Goal: Entertainment & Leisure: Browse casually

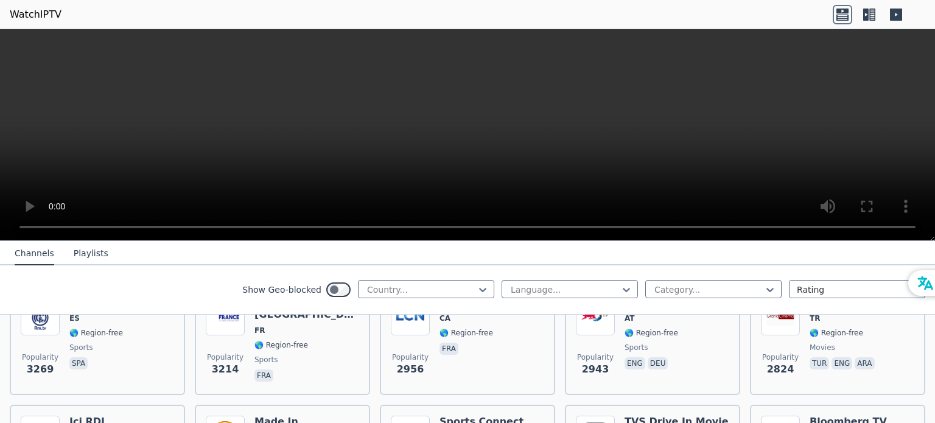
scroll to position [365, 0]
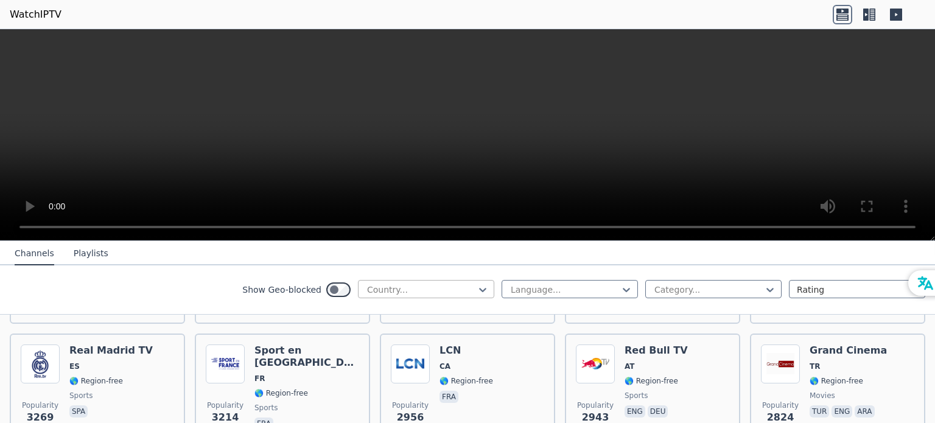
click at [429, 280] on div "Country..." at bounding box center [426, 289] width 136 height 18
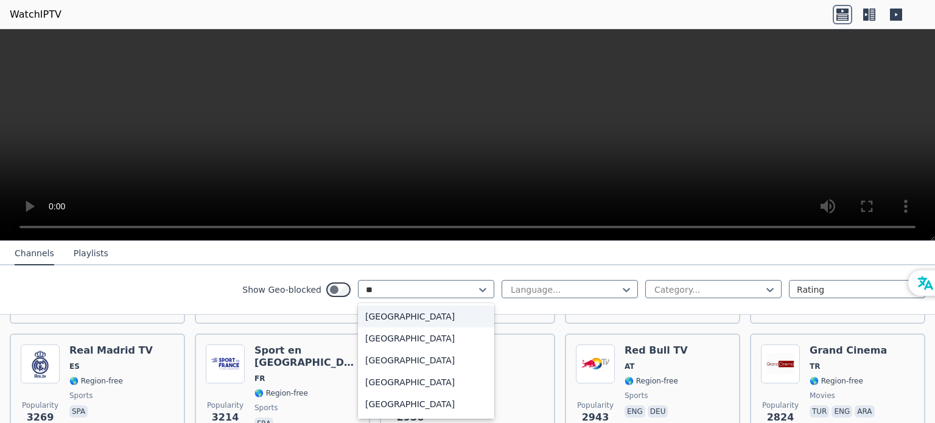
type input "***"
click at [390, 313] on div "[GEOGRAPHIC_DATA]" at bounding box center [426, 317] width 136 height 22
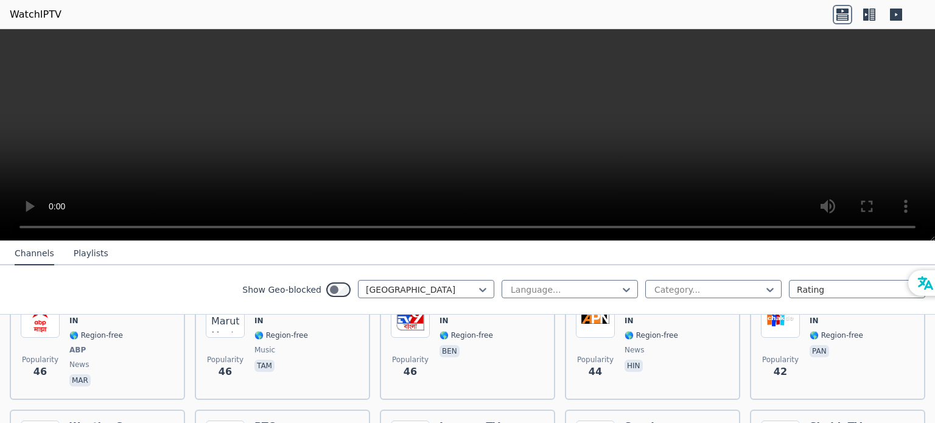
scroll to position [1766, 0]
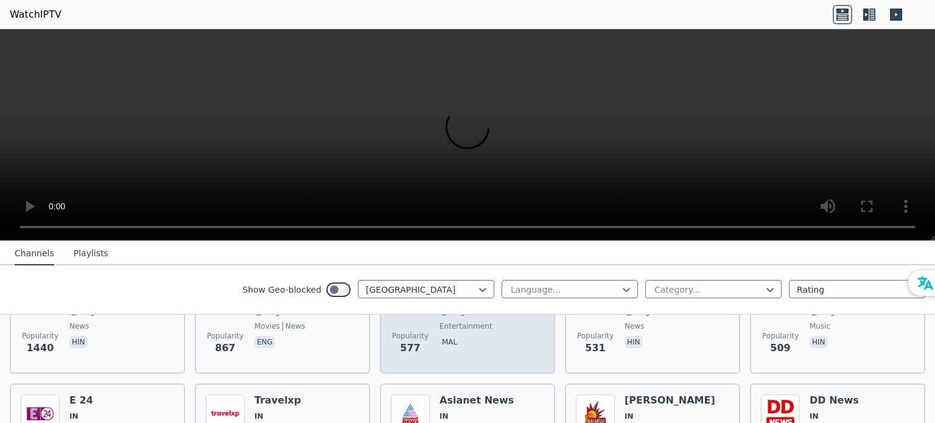
scroll to position [149, 0]
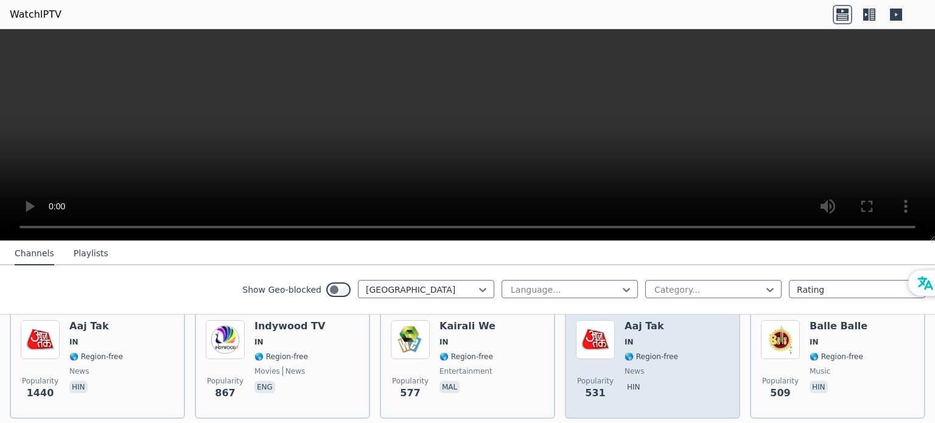
click at [644, 386] on span "hin" at bounding box center [652, 388] width 54 height 15
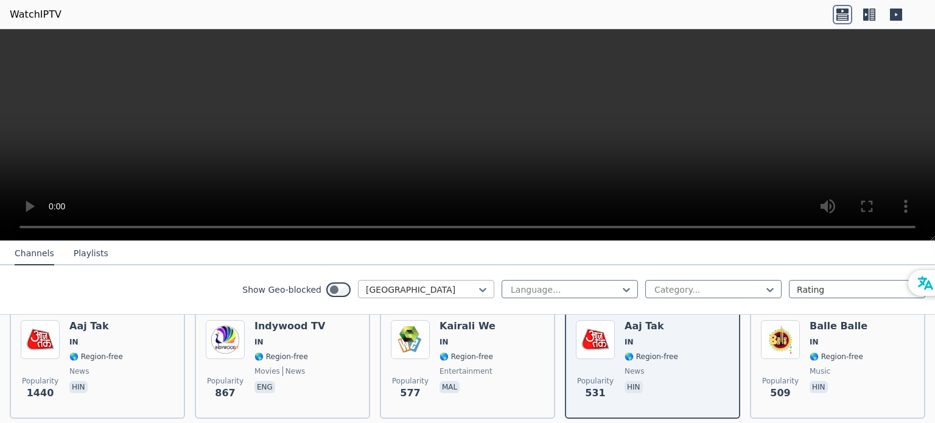
click at [394, 287] on div at bounding box center [421, 290] width 111 height 12
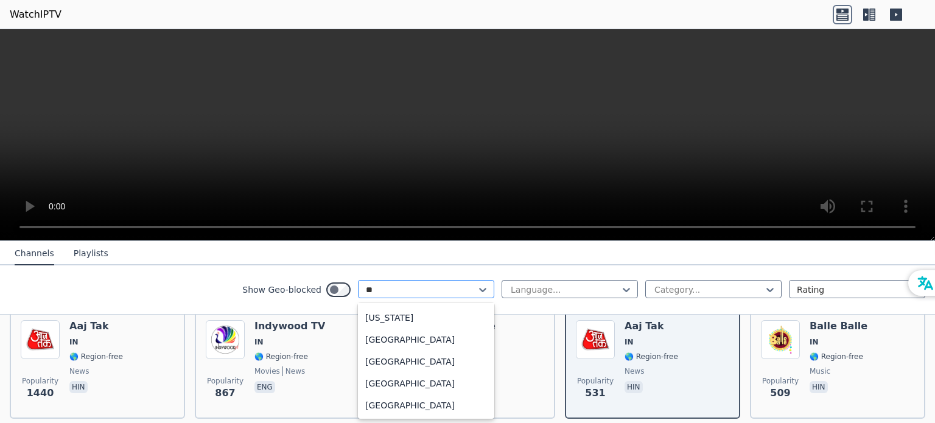
scroll to position [64, 0]
type input "***"
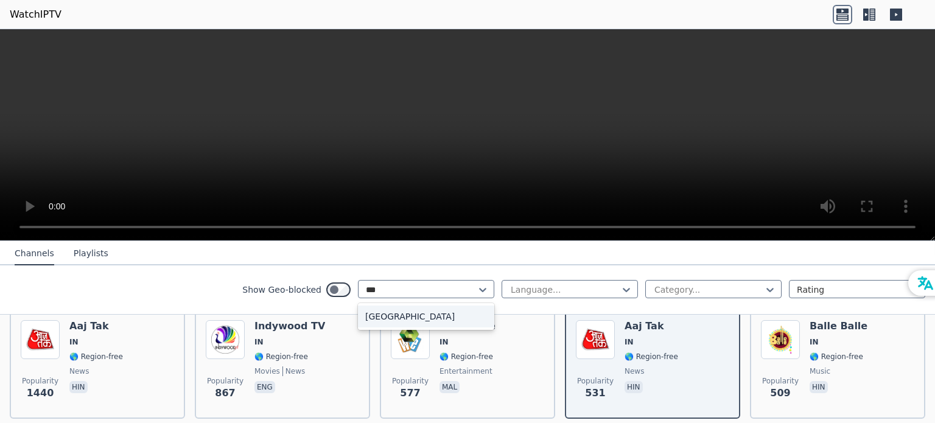
click at [393, 319] on div "[GEOGRAPHIC_DATA]" at bounding box center [426, 317] width 136 height 22
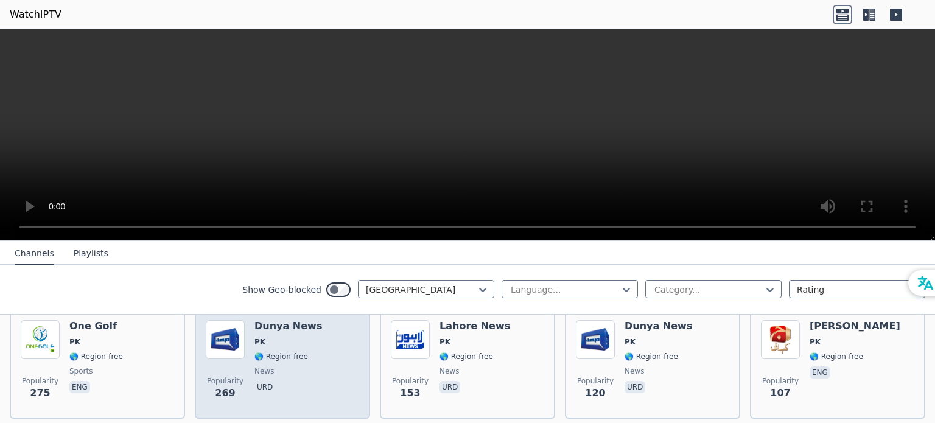
click at [295, 356] on span "🌎 Region-free" at bounding box center [282, 357] width 54 height 10
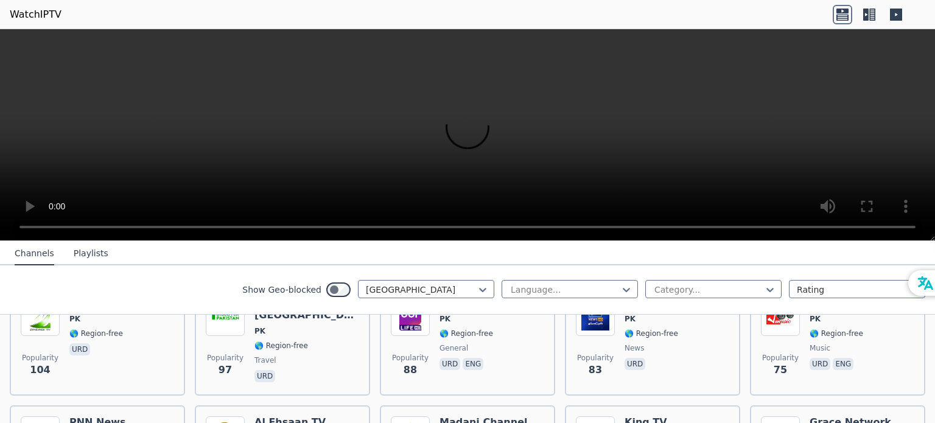
scroll to position [242, 0]
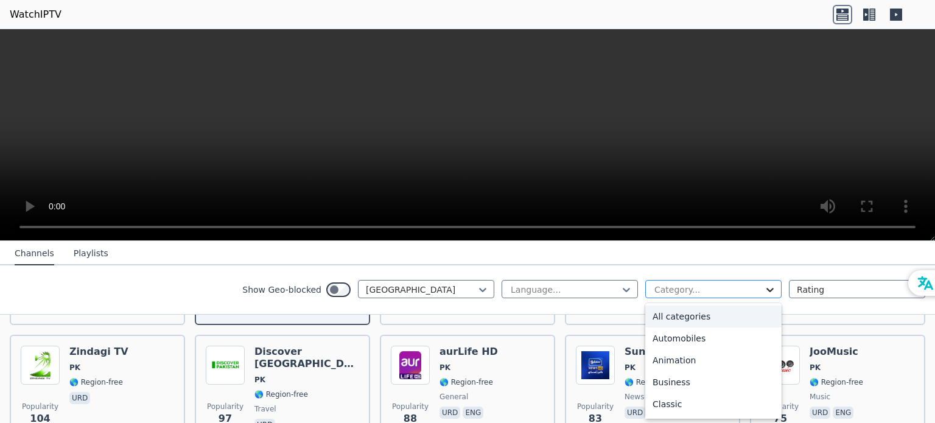
click at [764, 286] on icon at bounding box center [770, 290] width 12 height 12
click at [718, 364] on div "Sports" at bounding box center [714, 362] width 136 height 22
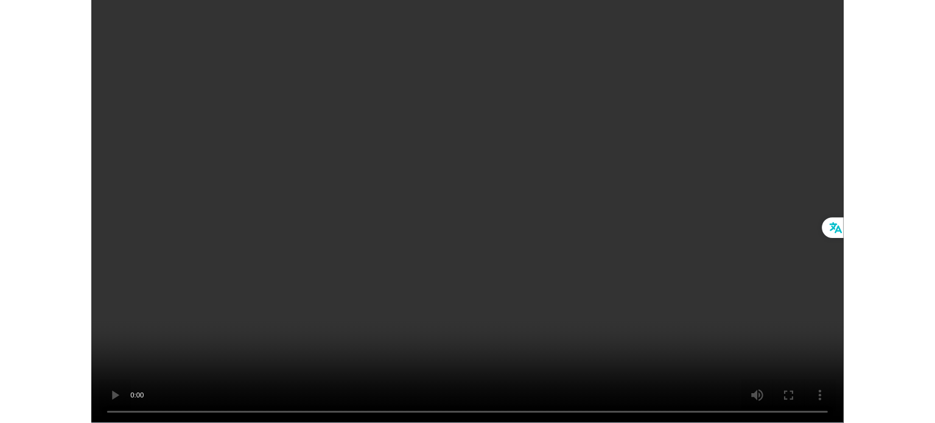
scroll to position [61, 0]
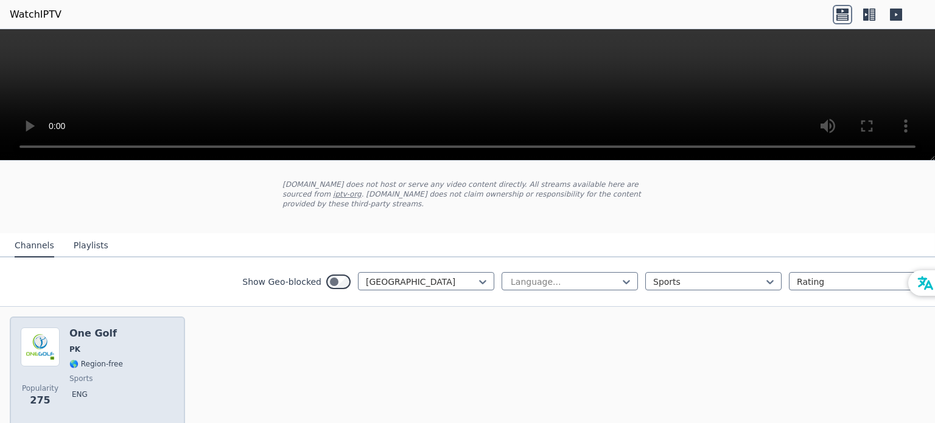
click at [108, 377] on span "sports" at bounding box center [96, 379] width 54 height 10
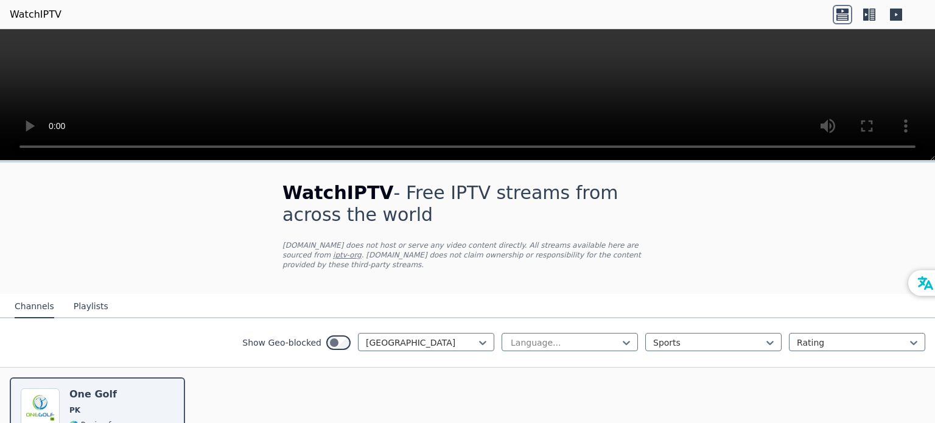
click at [86, 287] on div "WatchIPTV - Free IPTV streams from across the world [DOMAIN_NAME] does not host…" at bounding box center [467, 351] width 935 height 376
click at [85, 301] on button "Playlists" at bounding box center [91, 306] width 35 height 23
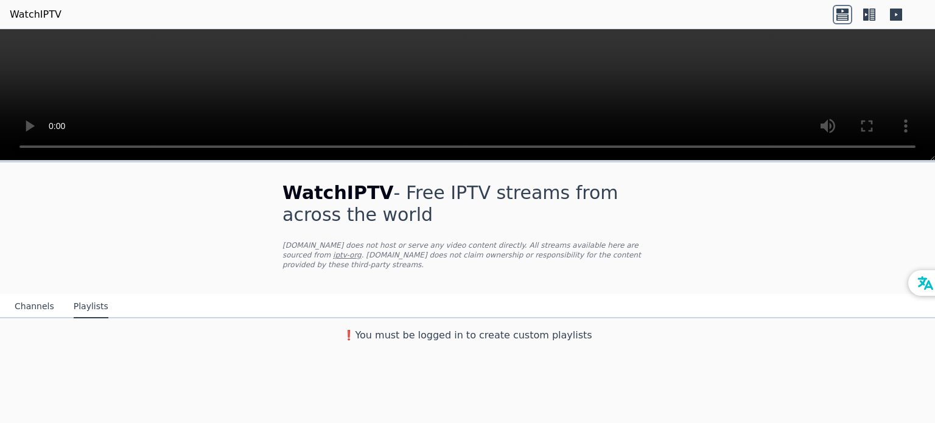
click at [40, 303] on button "Channels" at bounding box center [35, 306] width 40 height 23
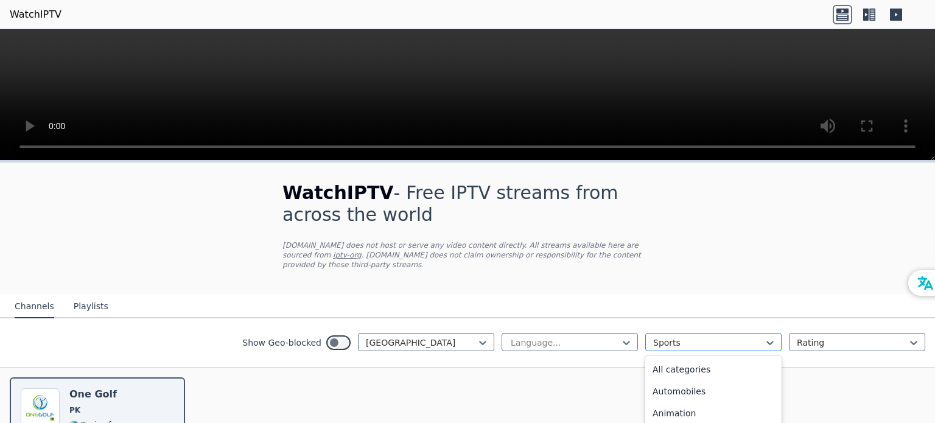
click at [770, 347] on div "Sports" at bounding box center [714, 342] width 136 height 18
click at [697, 367] on div "All categories" at bounding box center [714, 370] width 136 height 22
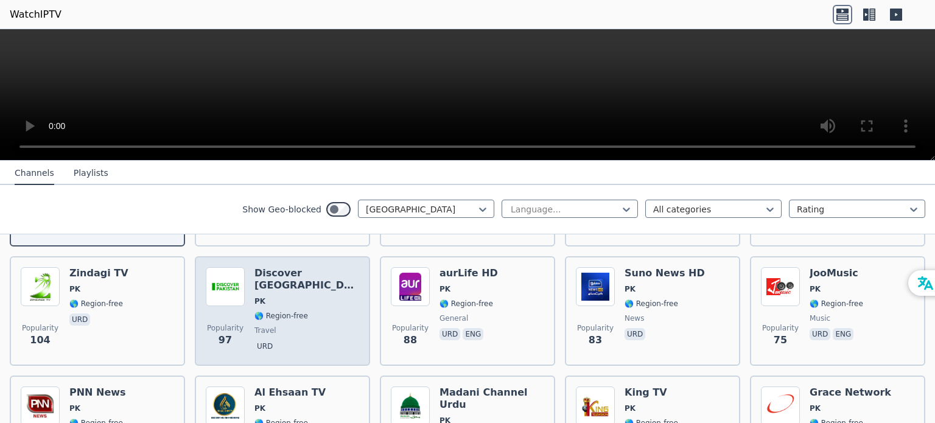
scroll to position [244, 0]
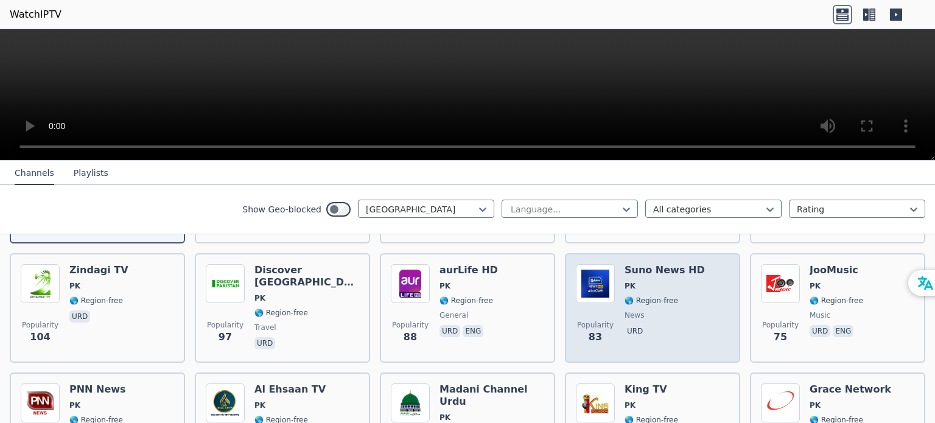
click at [672, 312] on span "news" at bounding box center [665, 316] width 80 height 10
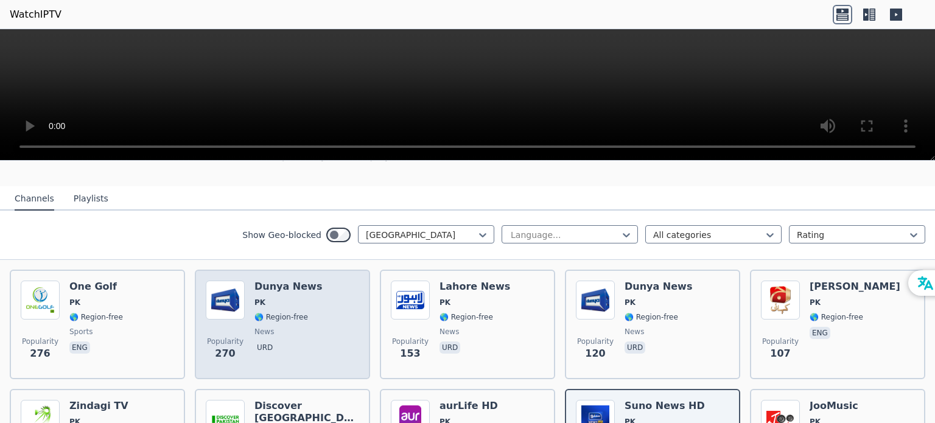
scroll to position [122, 0]
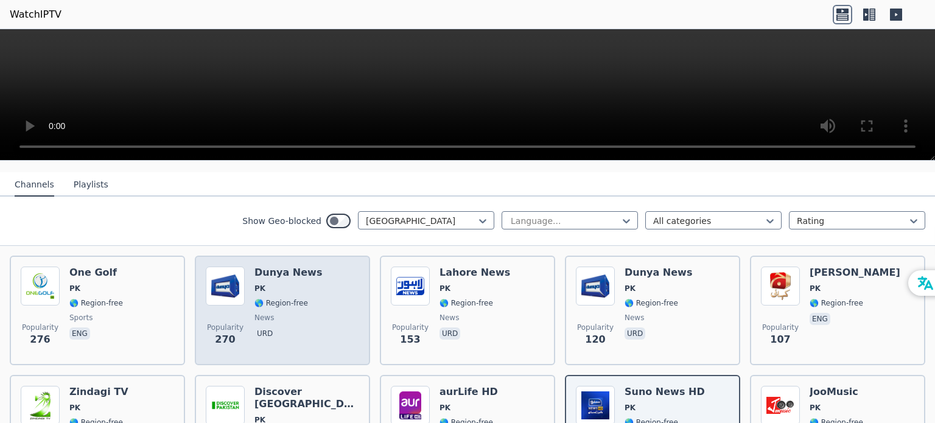
click at [256, 317] on span "news" at bounding box center [264, 318] width 19 height 10
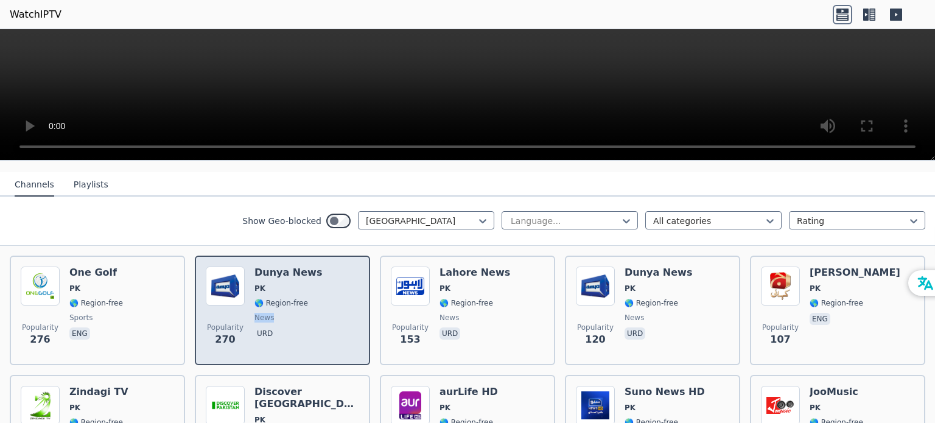
click at [256, 317] on span "news" at bounding box center [264, 318] width 19 height 10
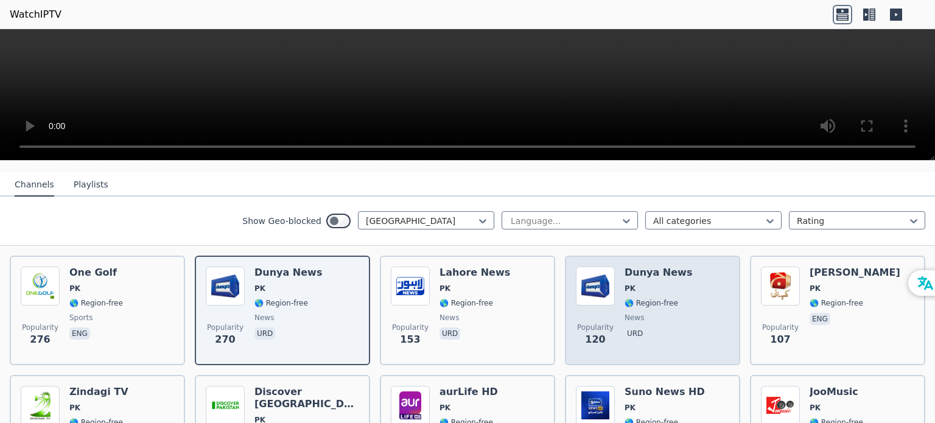
click at [628, 331] on p "urd" at bounding box center [635, 334] width 21 height 12
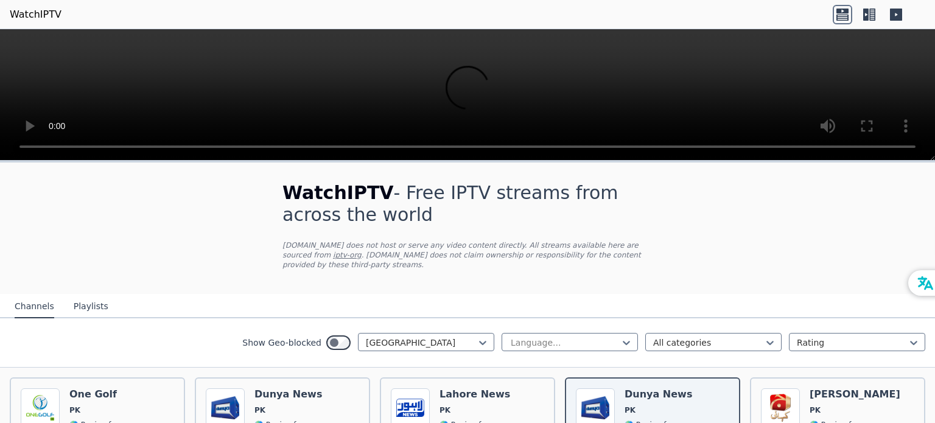
scroll to position [61, 0]
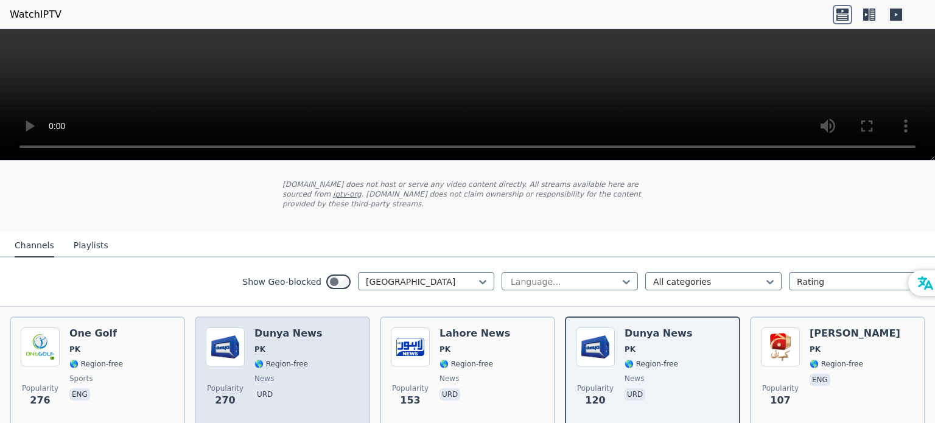
click at [280, 360] on span "🌎 Region-free" at bounding box center [282, 364] width 54 height 10
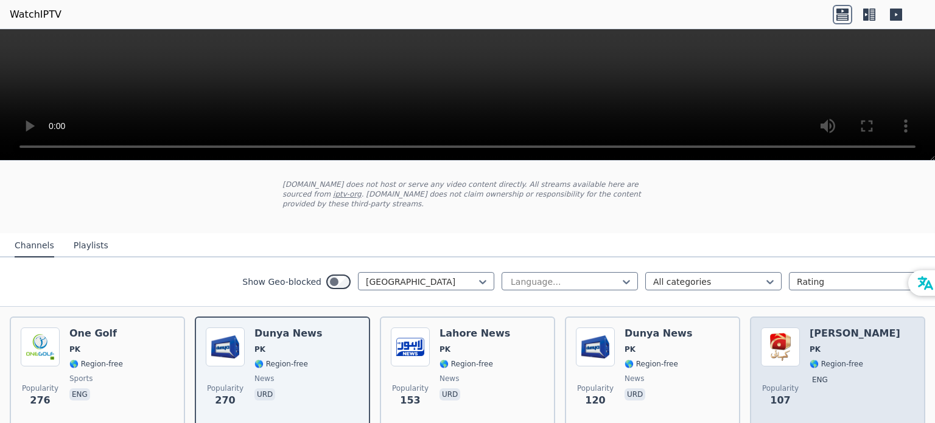
click at [810, 361] on span "🌎 Region-free" at bounding box center [837, 364] width 54 height 10
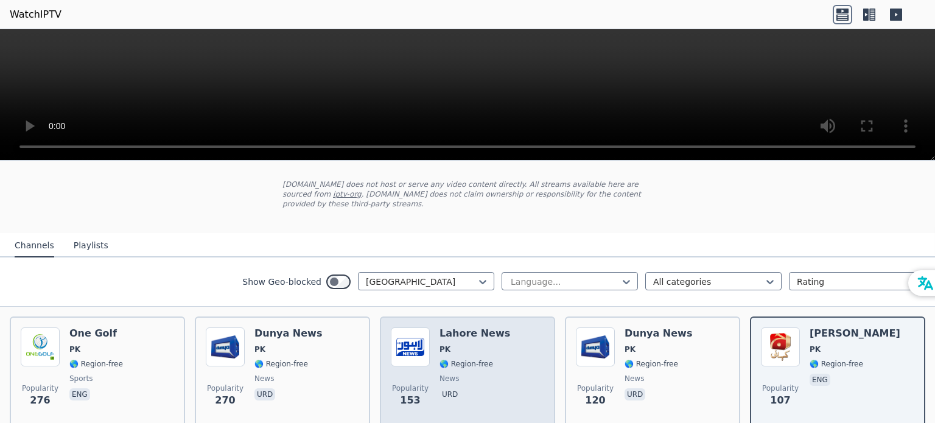
click at [512, 366] on div "Popularity 153 [GEOGRAPHIC_DATA] News PK 🌎 Region-free news urd" at bounding box center [467, 372] width 153 height 88
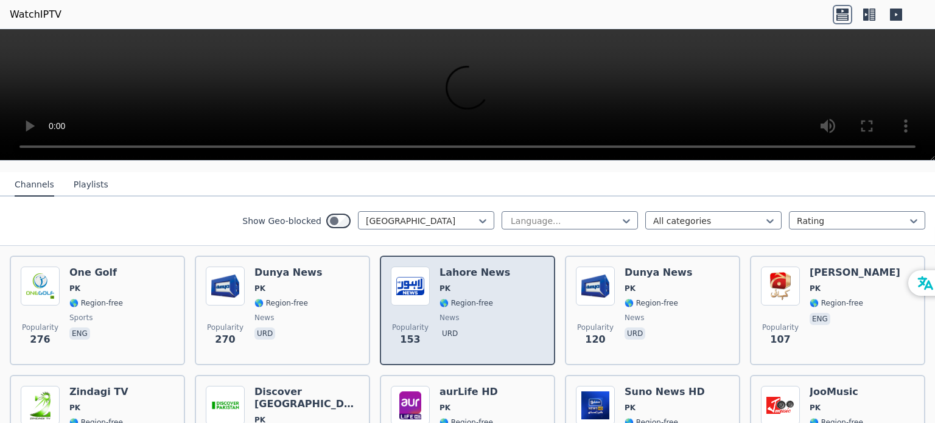
scroll to position [183, 0]
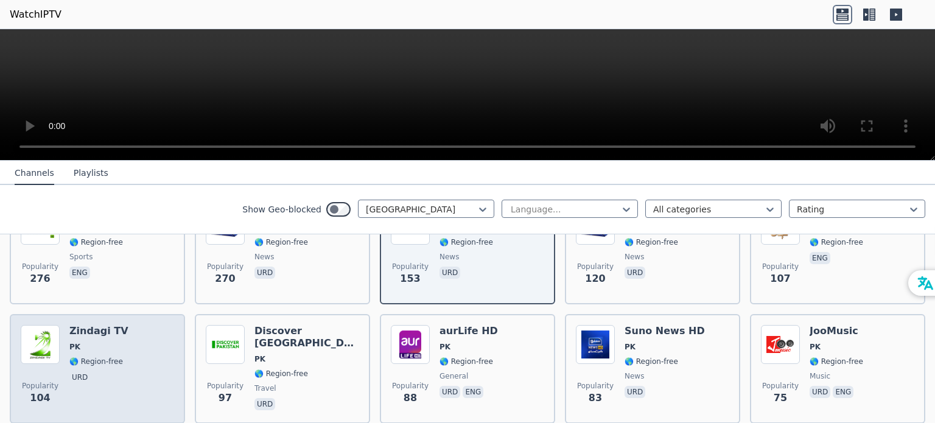
click at [147, 357] on div "Popularity 104 Zindagi TV PK 🌎 Region-free urd" at bounding box center [97, 369] width 153 height 88
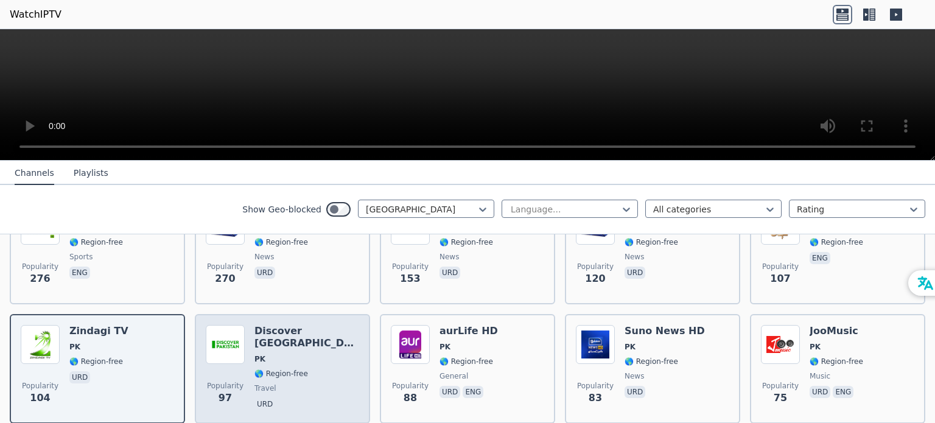
click at [298, 369] on span "🌎 Region-free" at bounding box center [282, 374] width 54 height 10
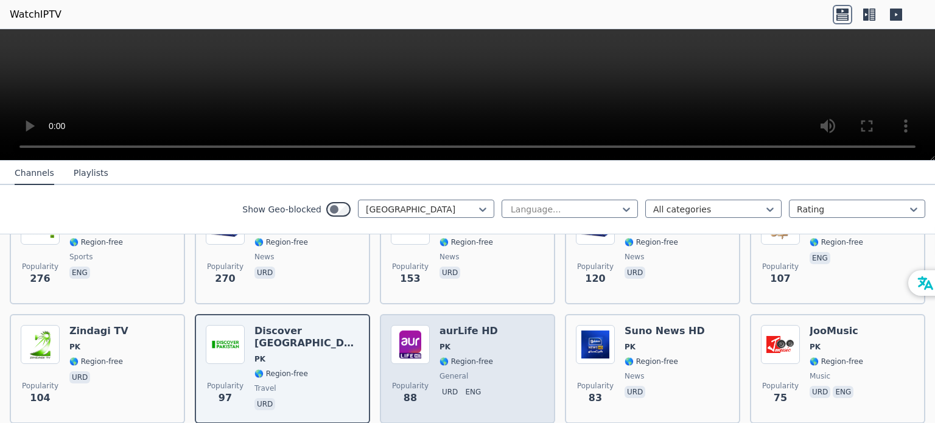
click at [455, 386] on span "urd eng" at bounding box center [469, 393] width 58 height 15
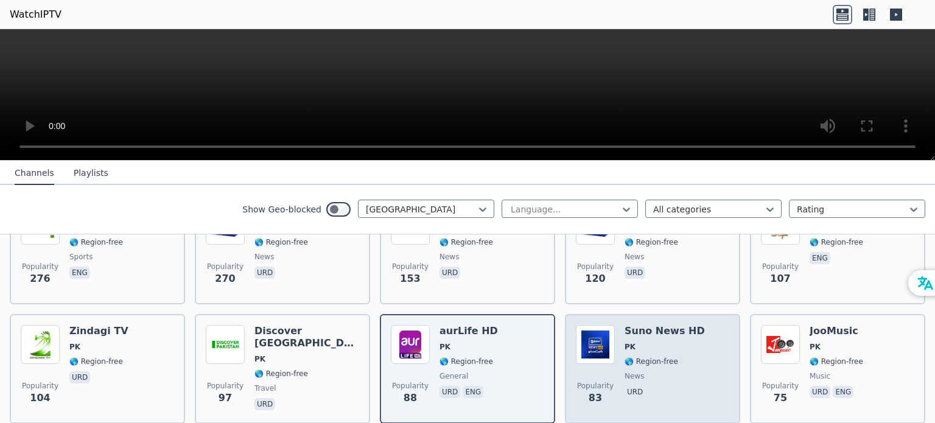
click at [691, 350] on div "Popularity 83 Suno News HD PK 🌎 Region-free news urd" at bounding box center [652, 369] width 153 height 88
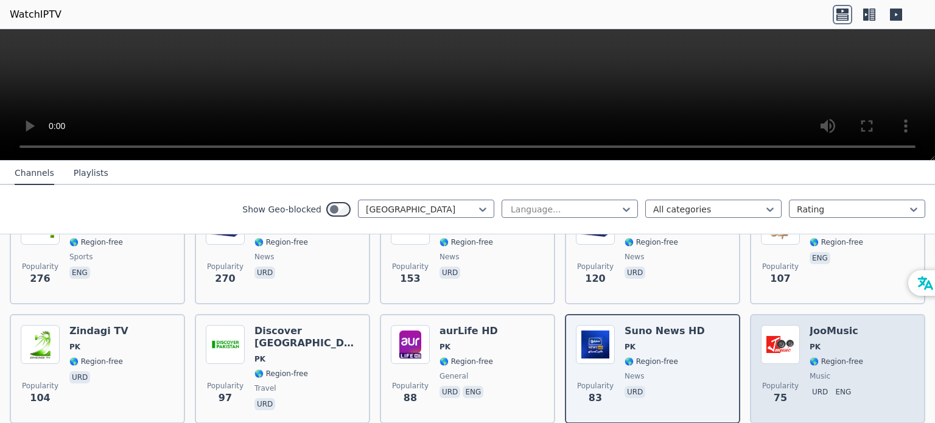
click at [815, 345] on span "PK" at bounding box center [837, 347] width 54 height 10
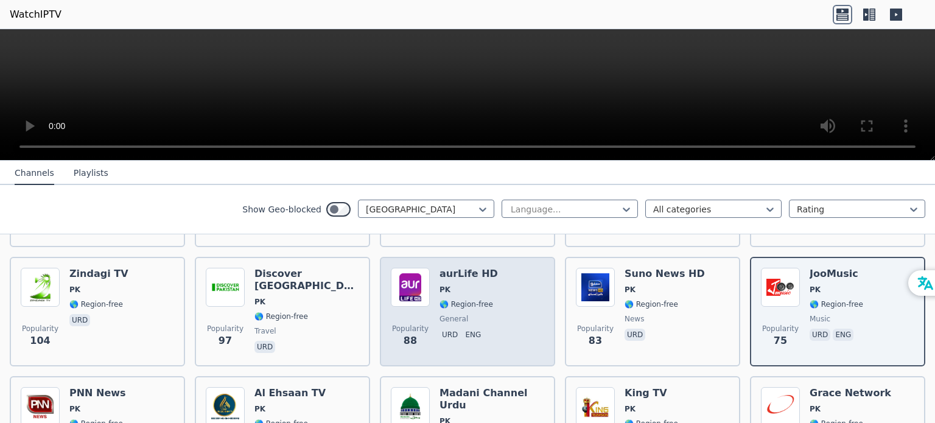
scroll to position [304, 0]
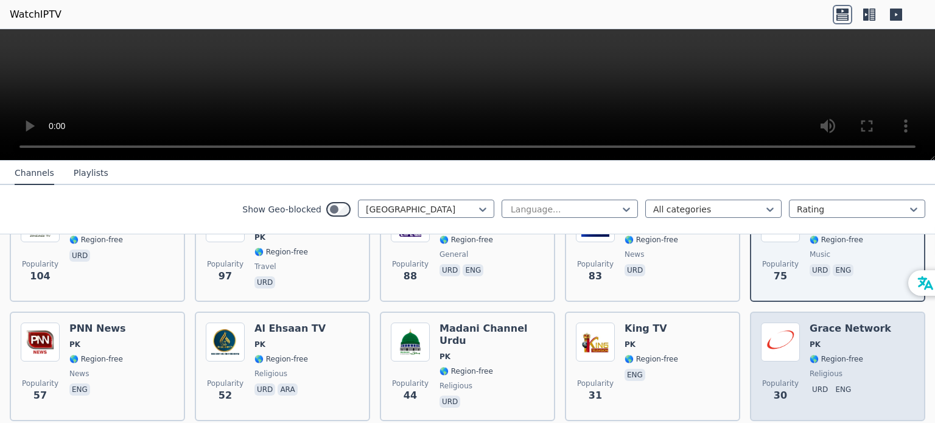
click at [779, 350] on img at bounding box center [780, 342] width 39 height 39
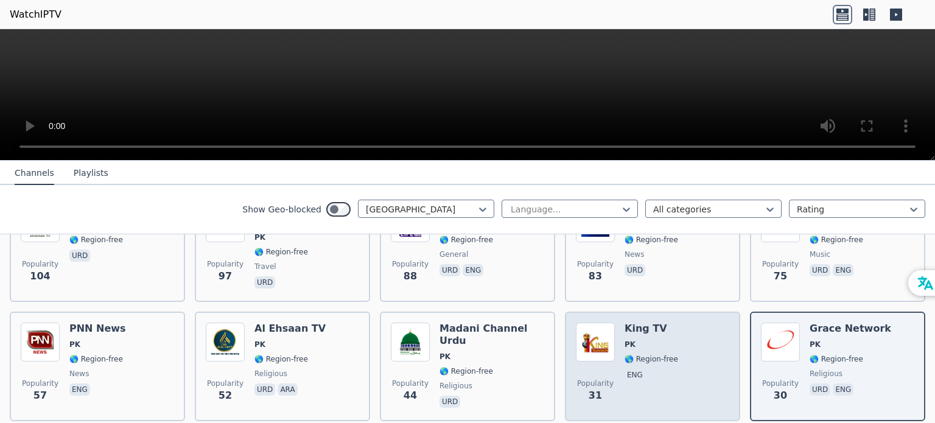
click at [646, 360] on span "🌎 Region-free" at bounding box center [652, 359] width 54 height 10
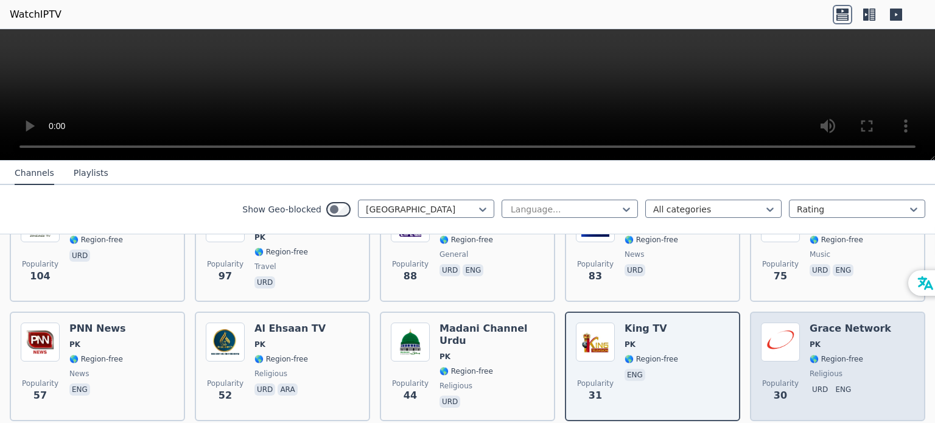
click at [783, 353] on img at bounding box center [780, 342] width 39 height 39
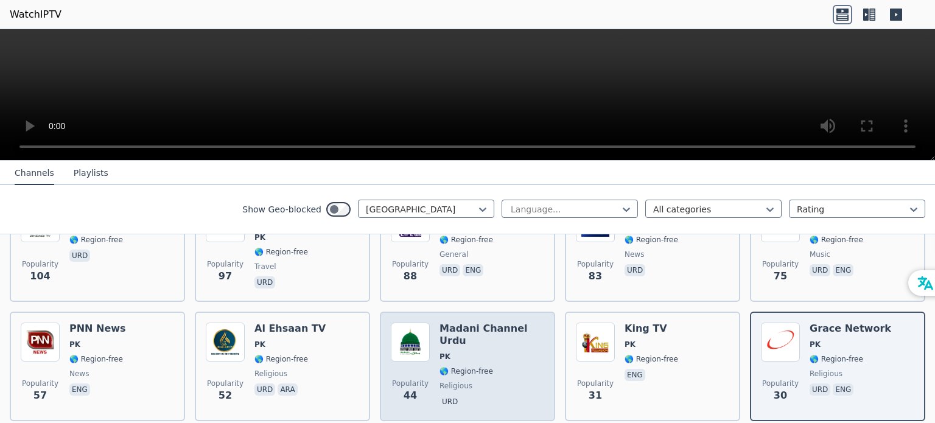
click at [487, 329] on h6 "Madani Channel Urdu" at bounding box center [492, 335] width 105 height 24
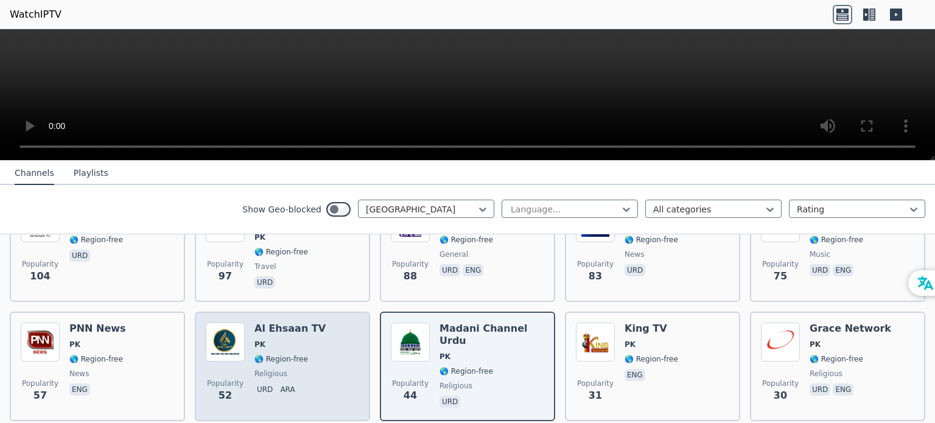
click at [301, 347] on span "PK" at bounding box center [290, 345] width 71 height 10
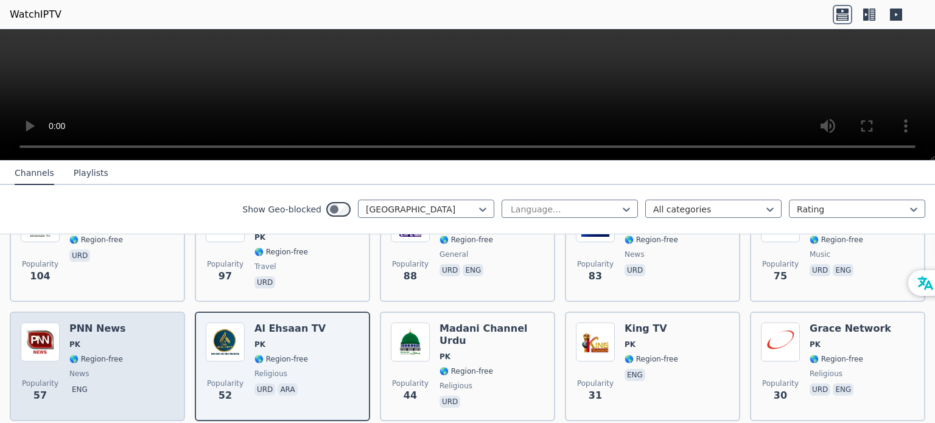
click at [155, 359] on div "Popularity 57 PNN News PK 🌎 Region-free news eng" at bounding box center [97, 367] width 153 height 88
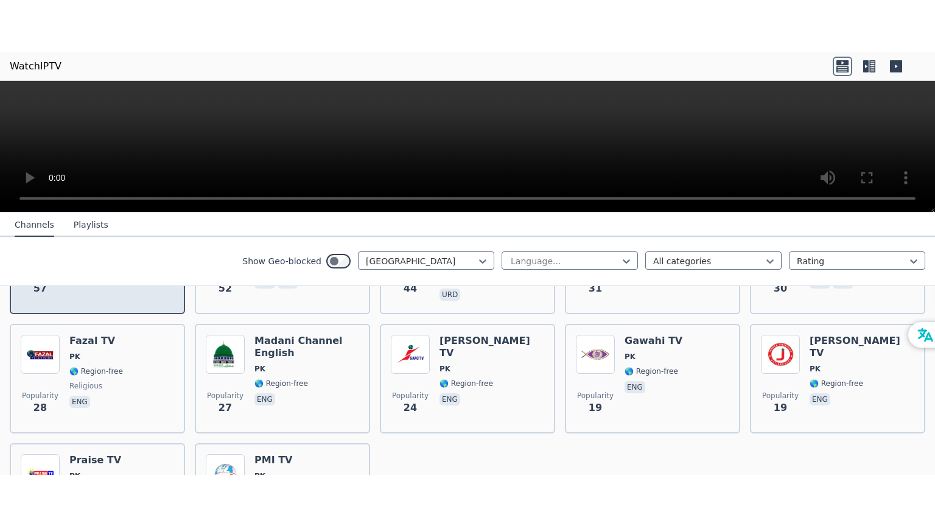
scroll to position [487, 0]
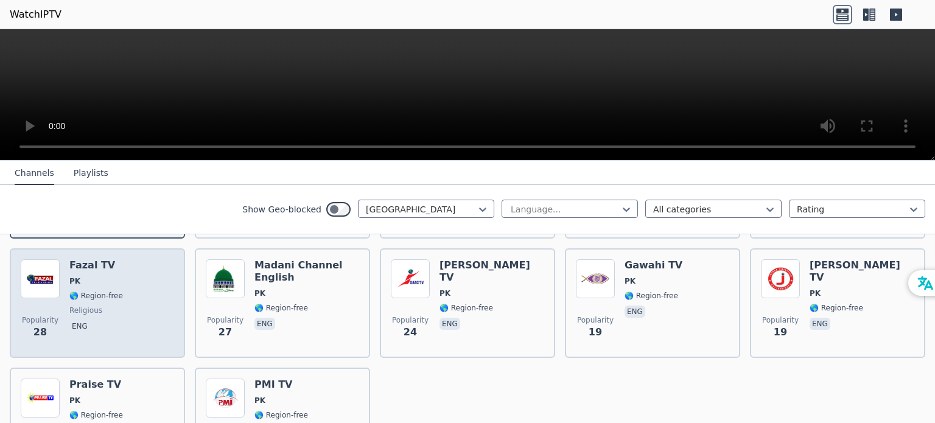
click at [171, 332] on div "Popularity 28 Fazal TV PK 🌎 Region-free religious eng" at bounding box center [97, 303] width 153 height 88
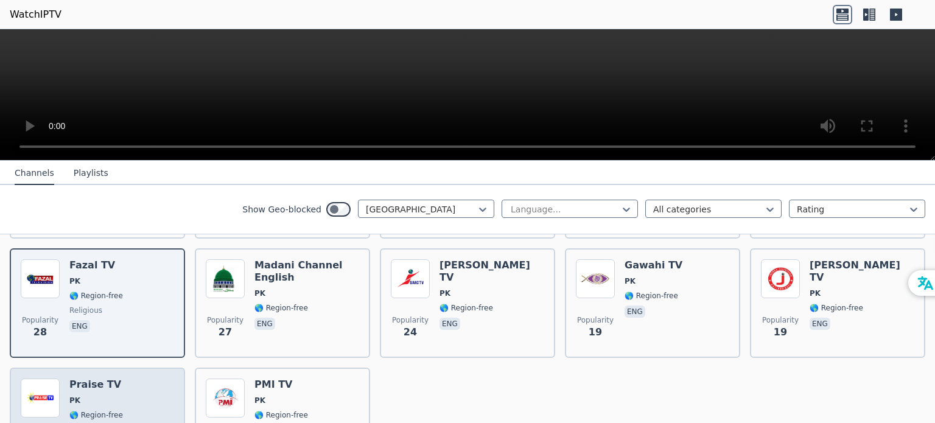
click at [144, 406] on div "Popularity 18 Praise TV PK 🌎 Region-free eng" at bounding box center [97, 423] width 153 height 88
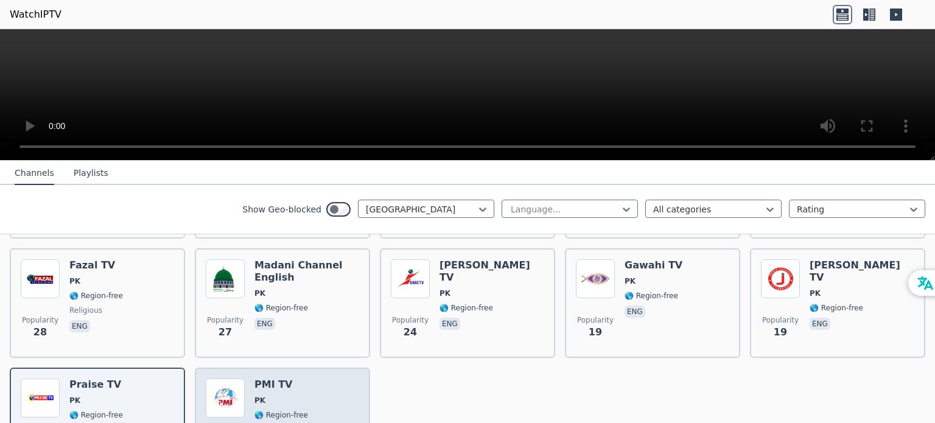
click at [280, 387] on h6 "PMI TV" at bounding box center [282, 385] width 54 height 12
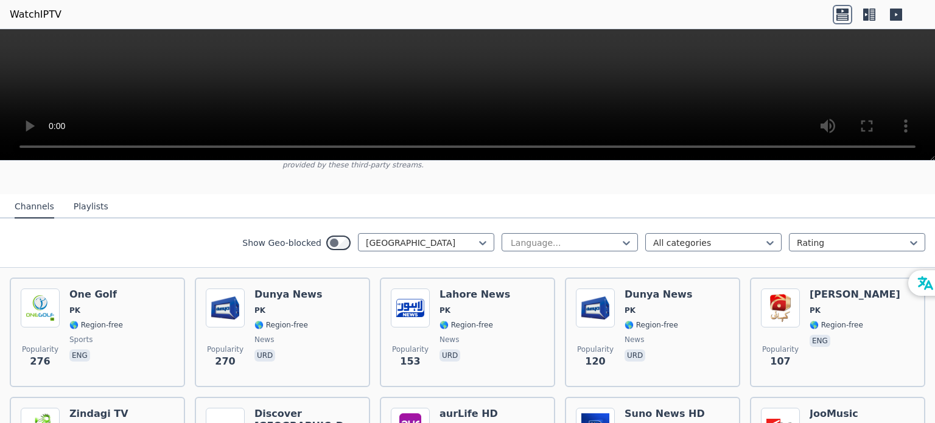
scroll to position [122, 0]
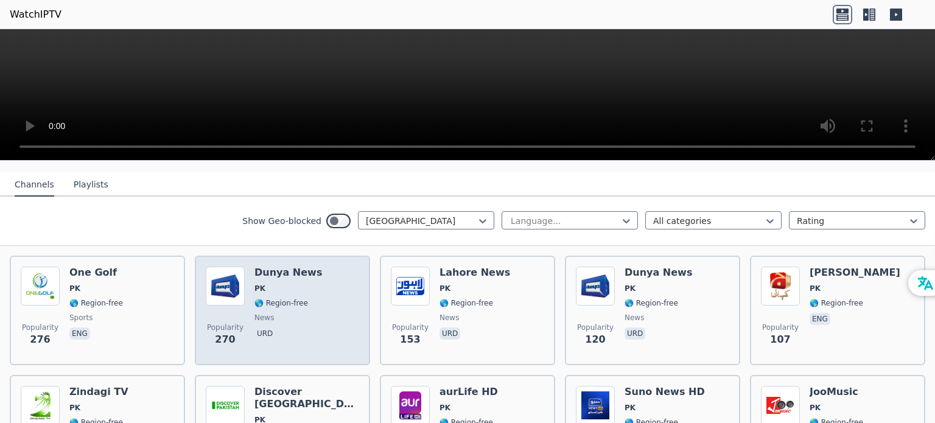
click at [292, 319] on span "news" at bounding box center [289, 318] width 68 height 10
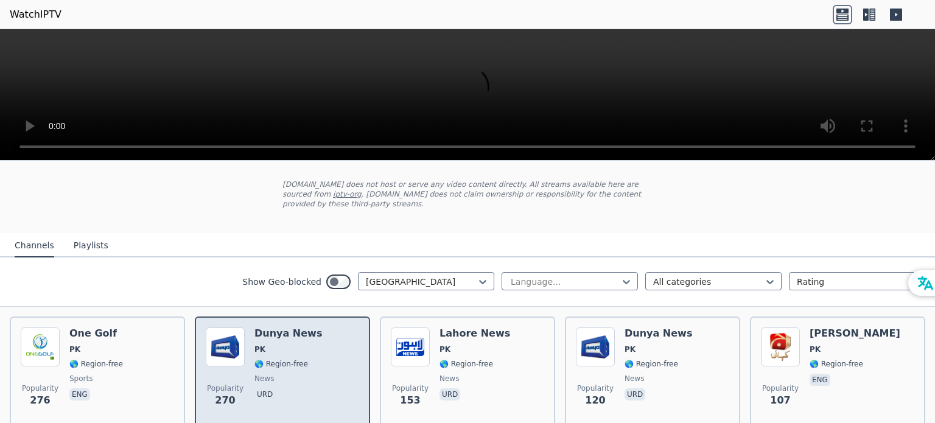
scroll to position [0, 0]
